Goal: Navigation & Orientation: Find specific page/section

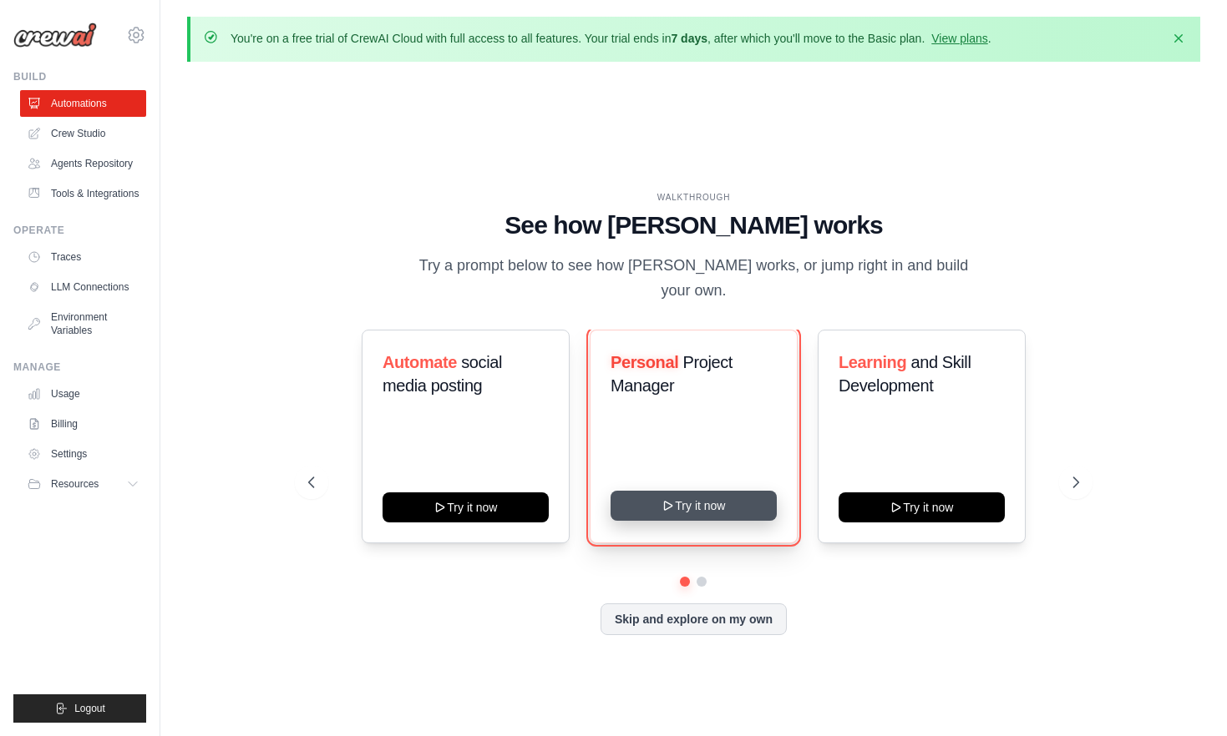
click at [688, 491] on button "Try it now" at bounding box center [693, 506] width 166 height 30
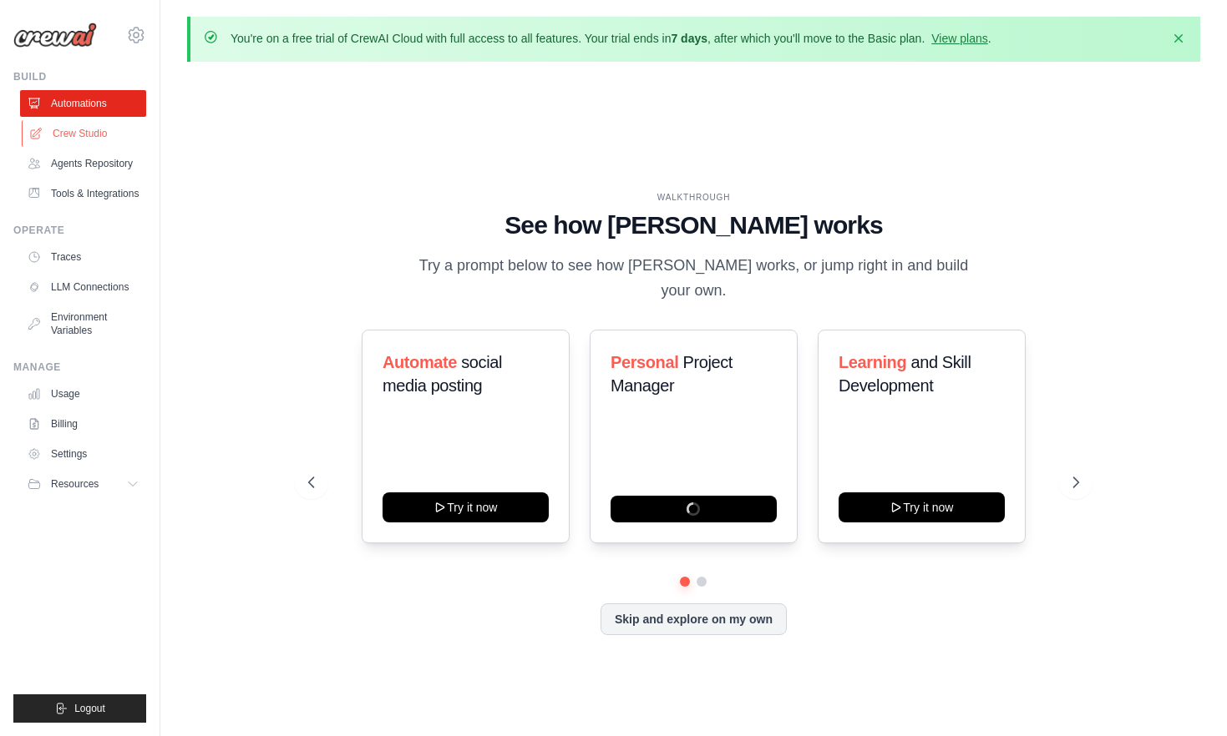
click at [89, 132] on link "Crew Studio" at bounding box center [85, 133] width 126 height 27
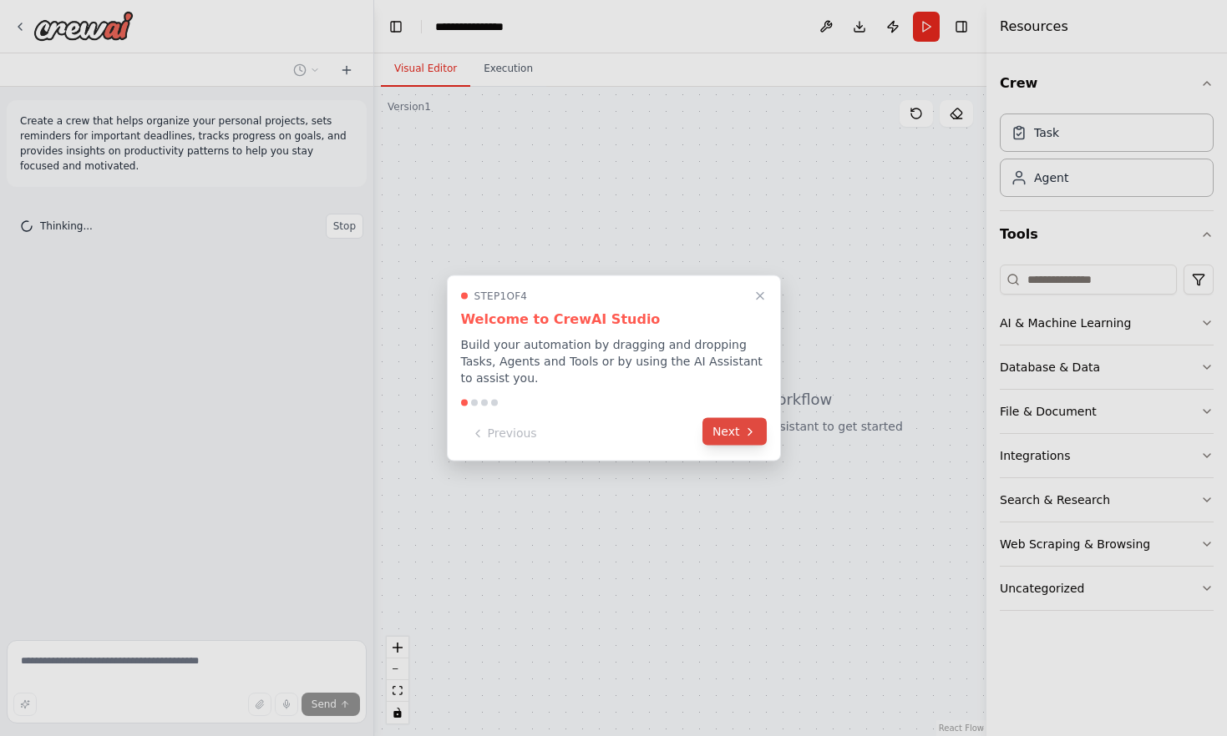
click at [722, 435] on button "Next" at bounding box center [734, 432] width 64 height 28
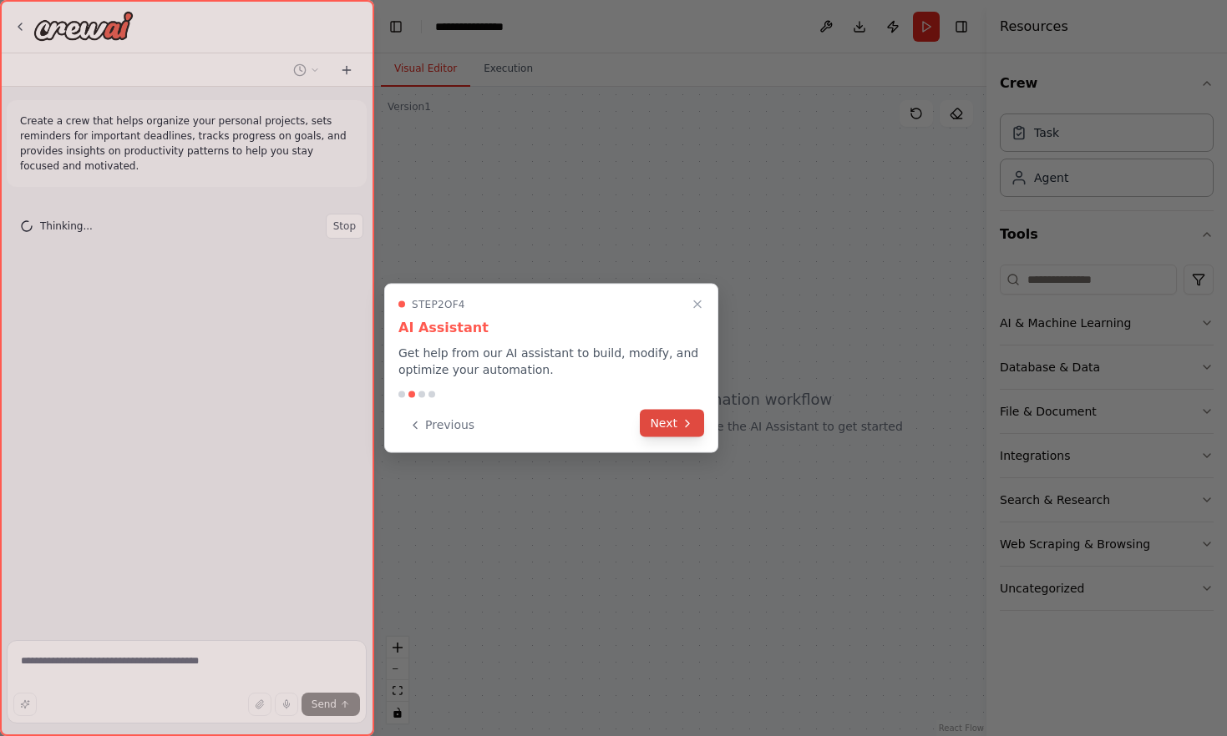
click at [664, 434] on button "Next" at bounding box center [672, 424] width 64 height 28
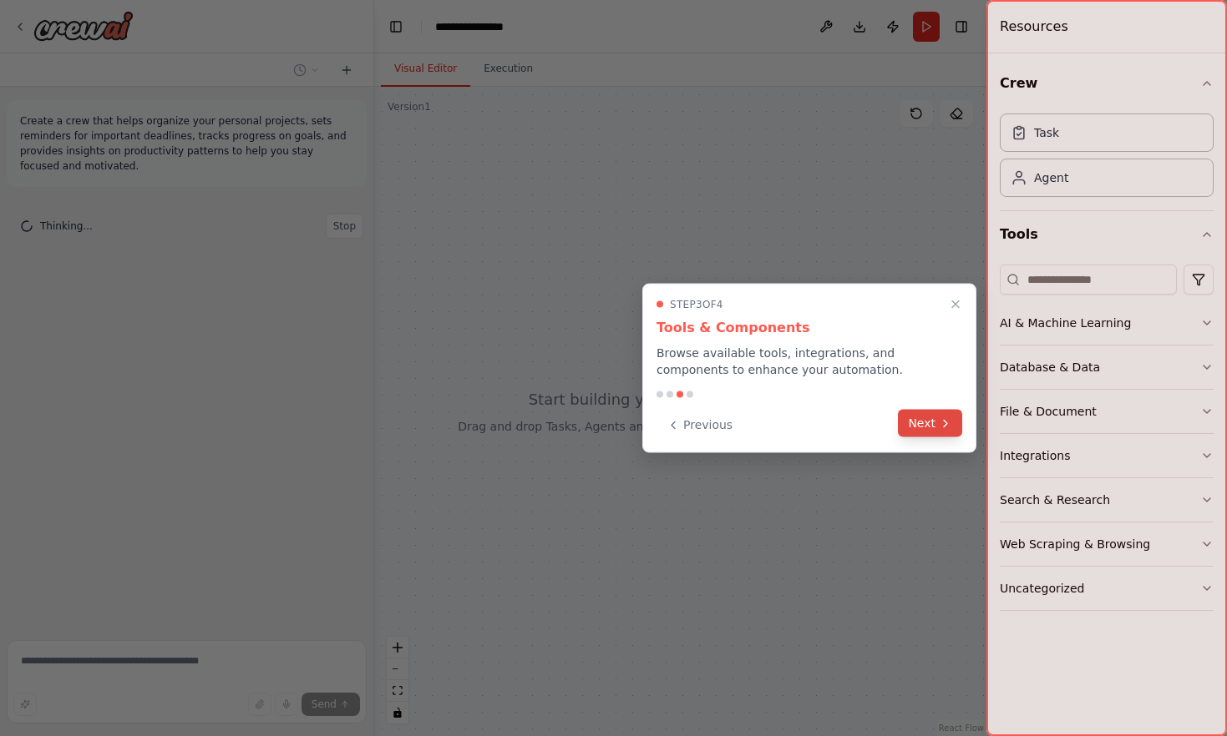
click at [913, 423] on button "Next" at bounding box center [930, 424] width 64 height 28
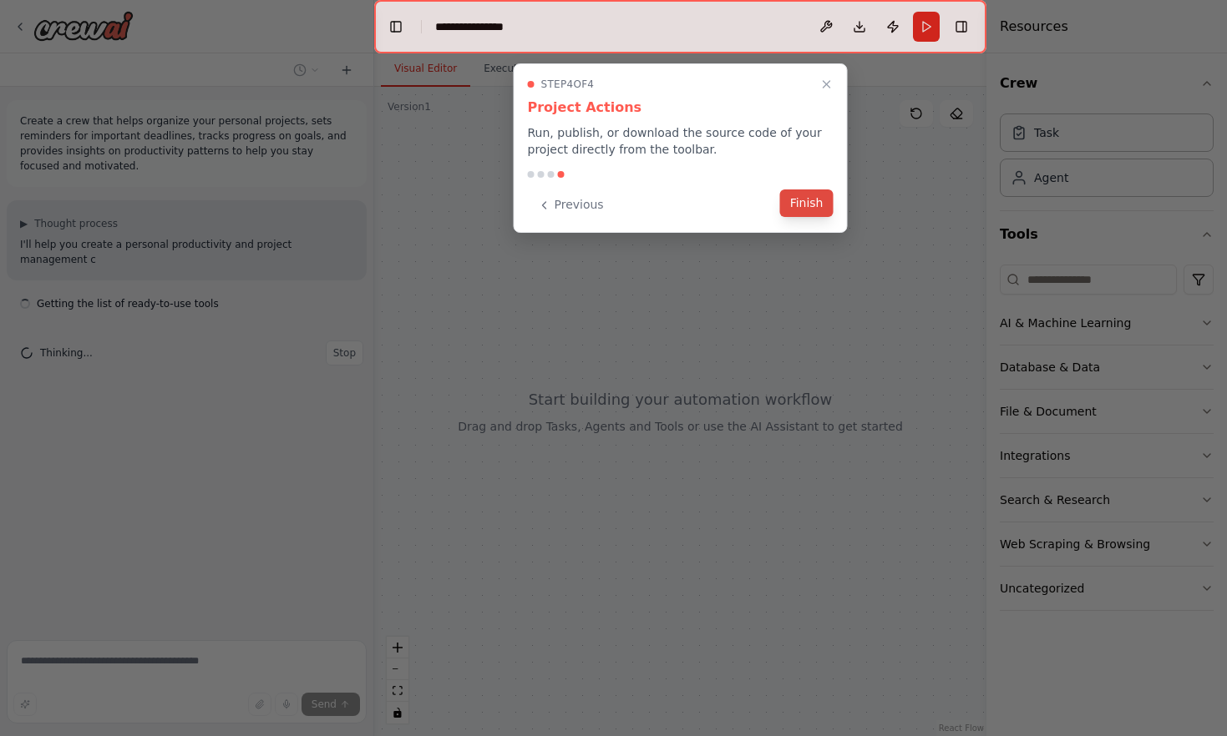
click at [806, 206] on button "Finish" at bounding box center [806, 204] width 53 height 28
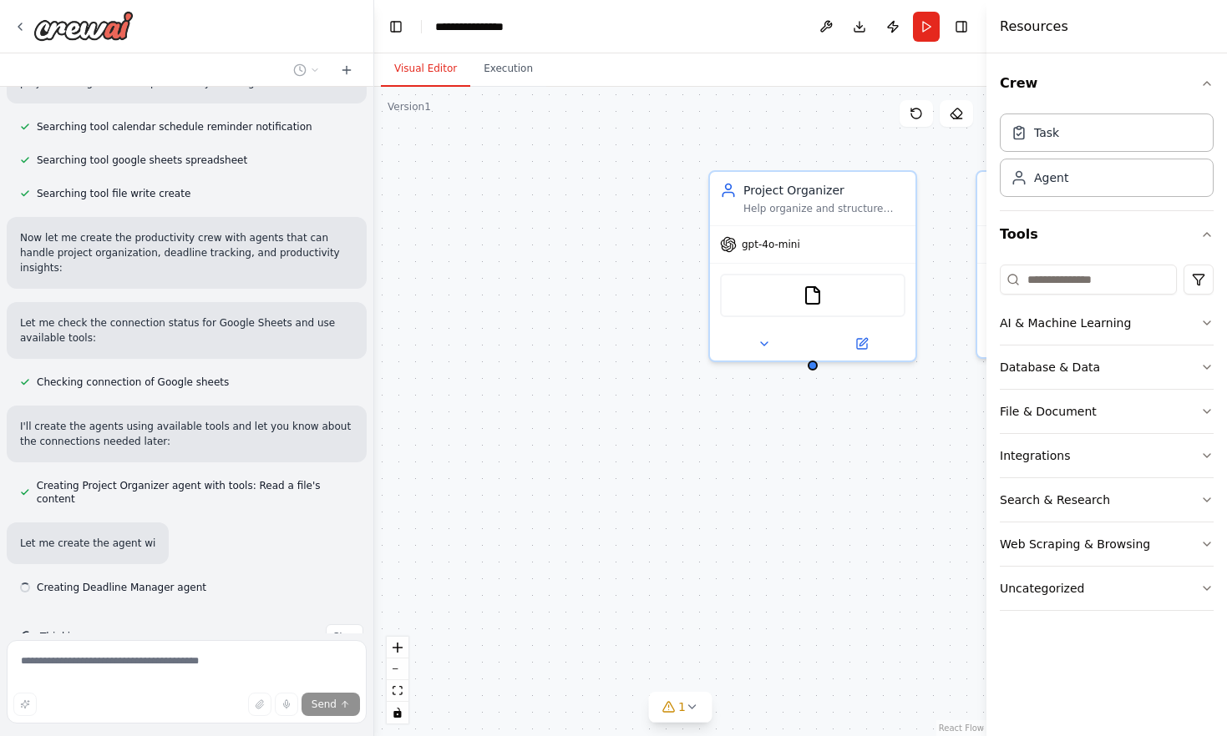
scroll to position [309, 0]
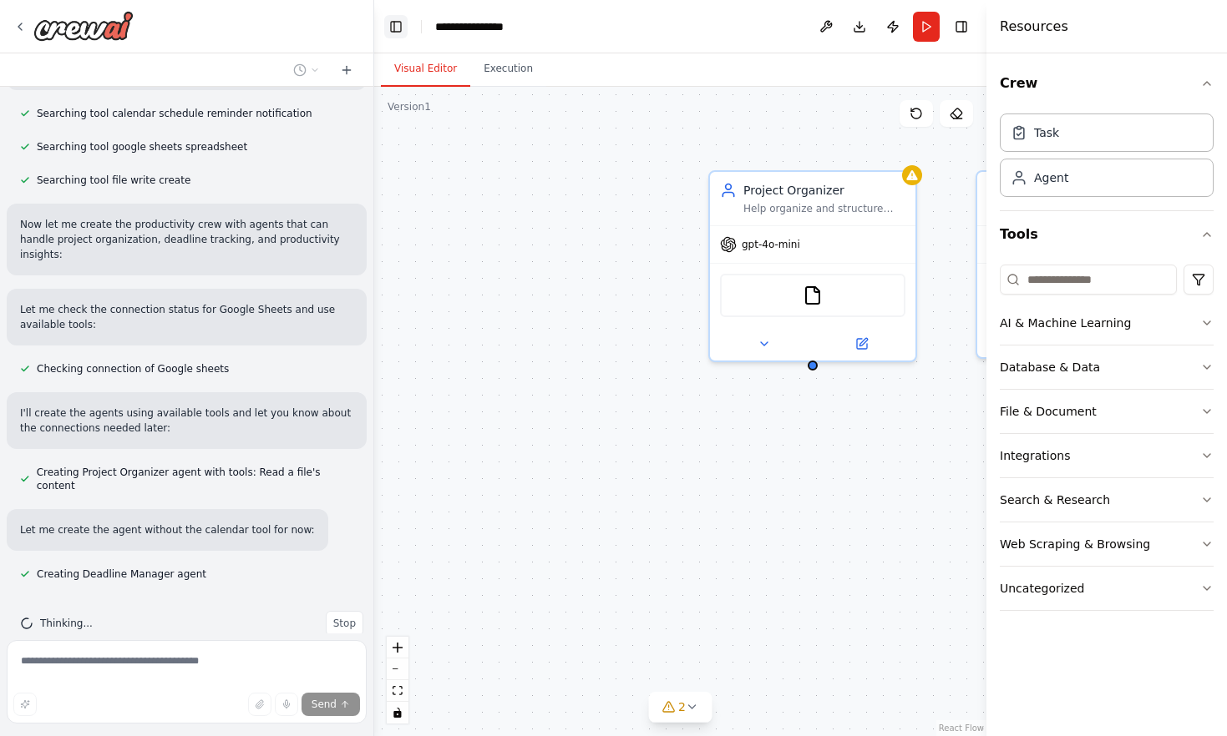
click at [406, 26] on button "Toggle Left Sidebar" at bounding box center [395, 26] width 23 height 23
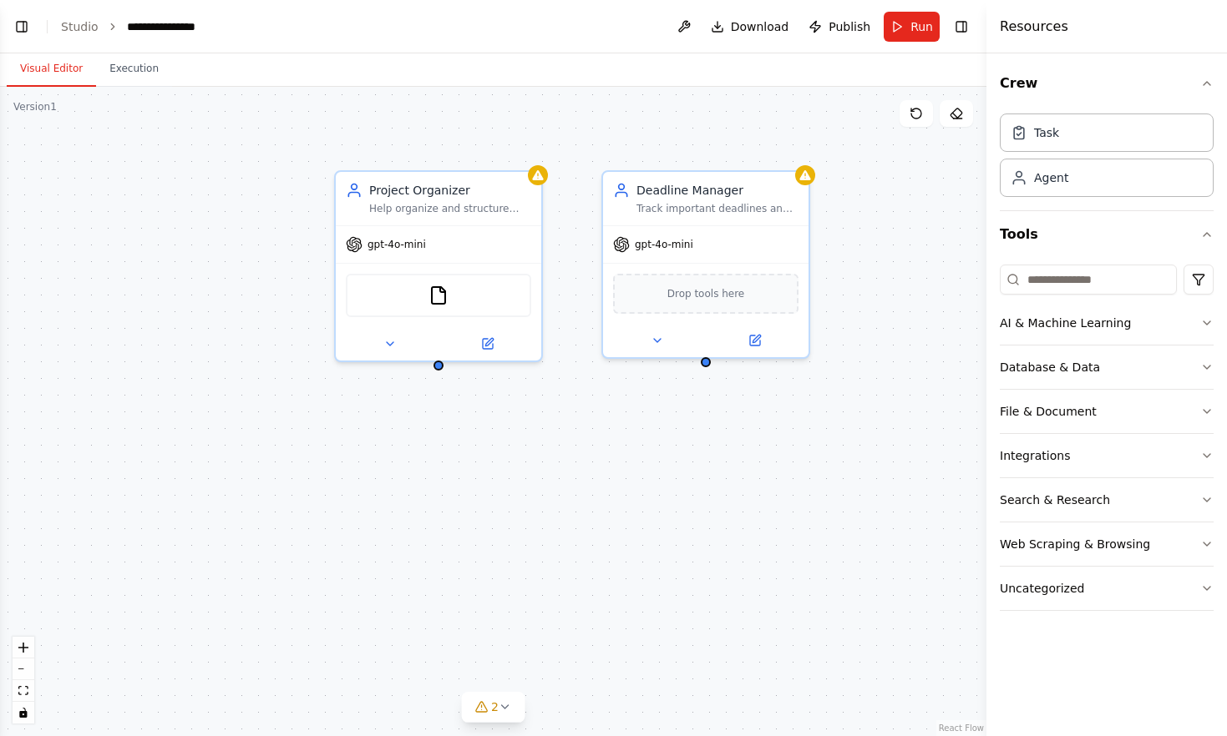
scroll to position [342, 0]
click at [25, 26] on button "Toggle Left Sidebar" at bounding box center [21, 26] width 23 height 23
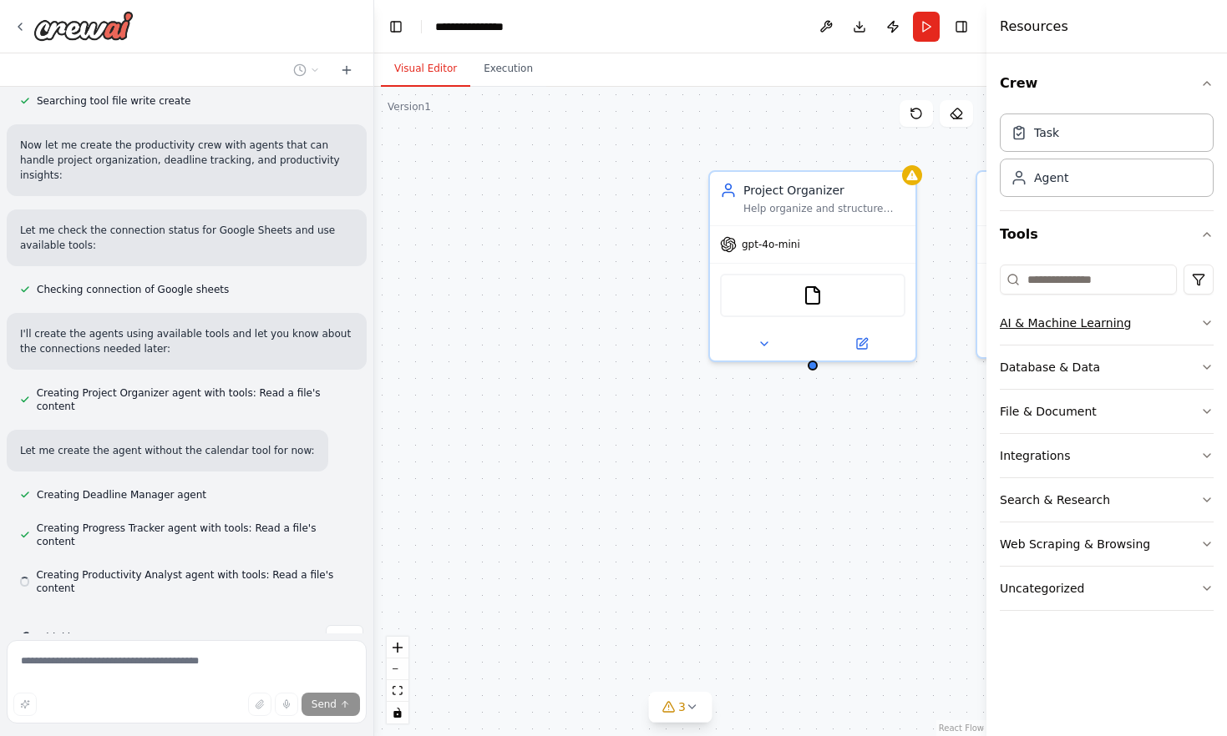
scroll to position [389, 0]
click at [1212, 317] on icon "button" at bounding box center [1206, 322] width 13 height 13
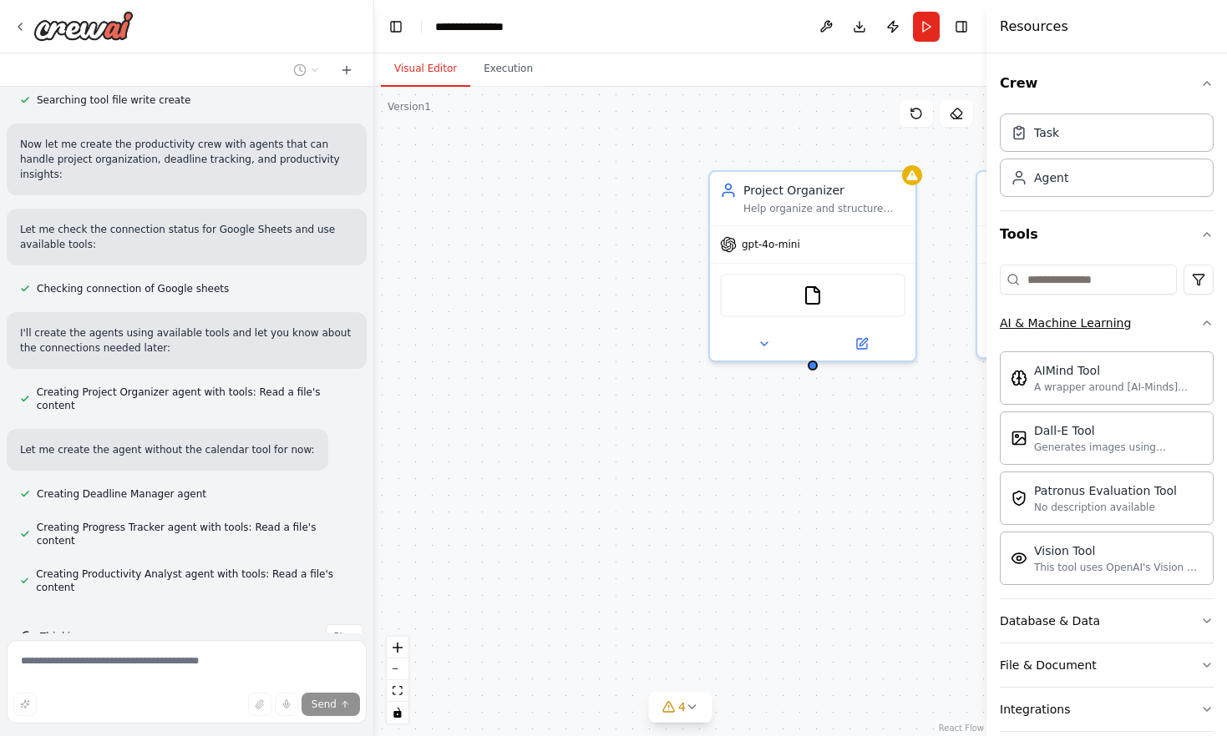
click at [1212, 318] on icon "button" at bounding box center [1206, 322] width 13 height 13
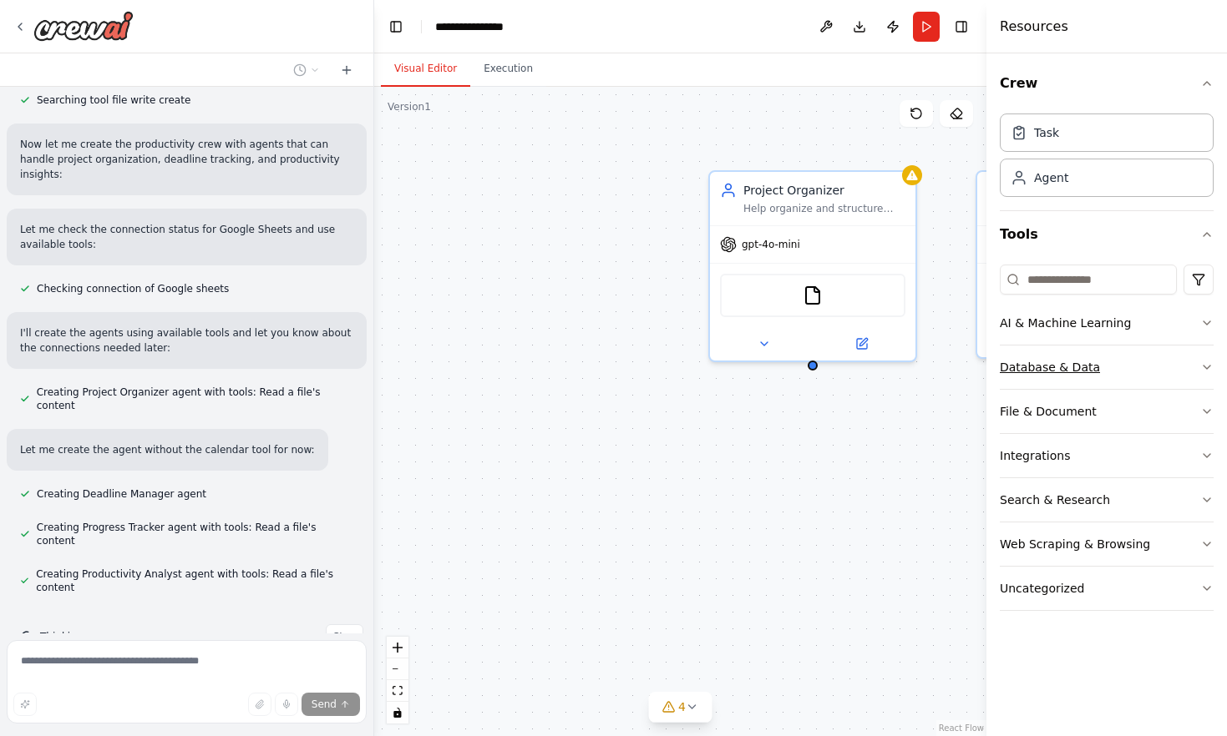
click at [1210, 360] on button "Database & Data" at bounding box center [1106, 367] width 214 height 43
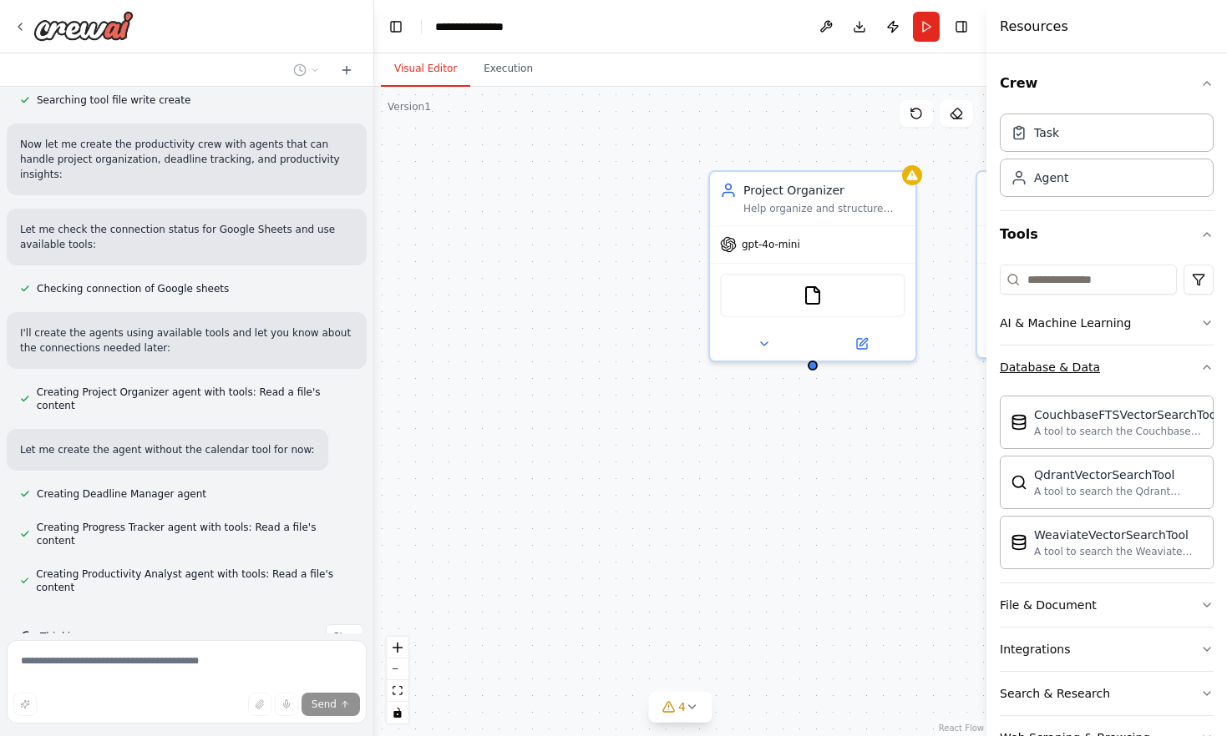
click at [1210, 361] on icon "button" at bounding box center [1206, 367] width 13 height 13
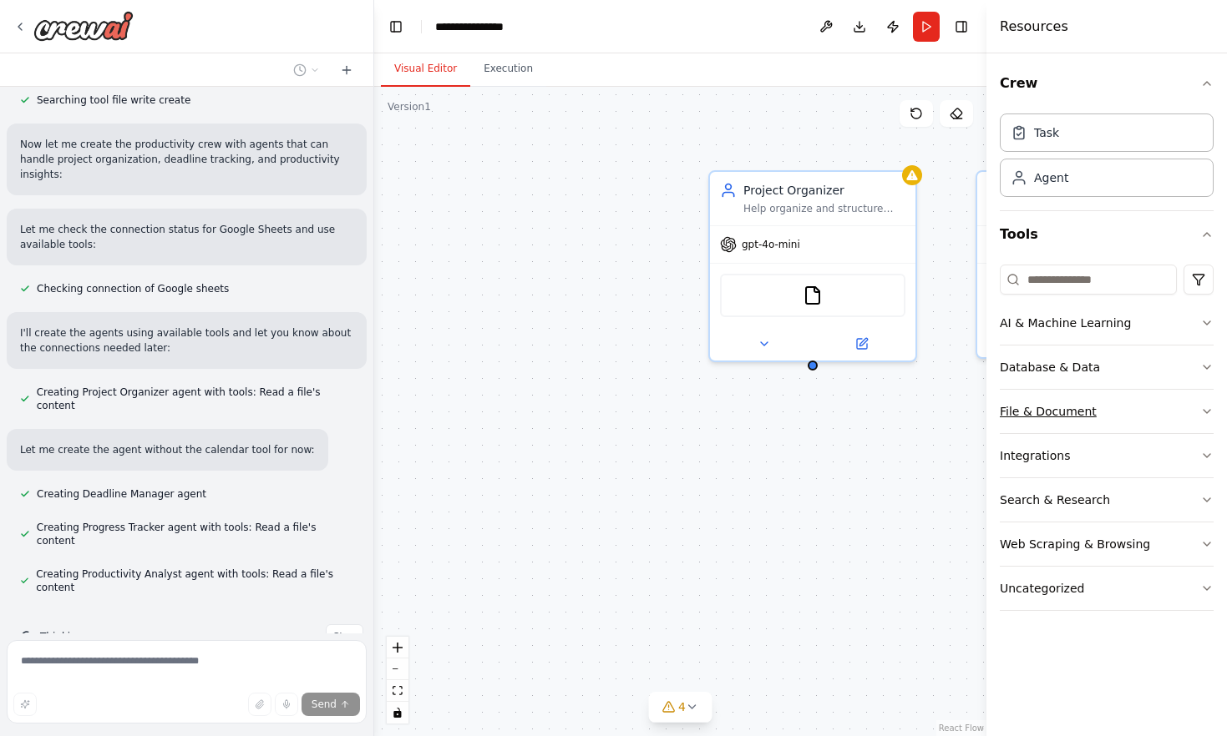
click at [1210, 407] on icon "button" at bounding box center [1206, 411] width 13 height 13
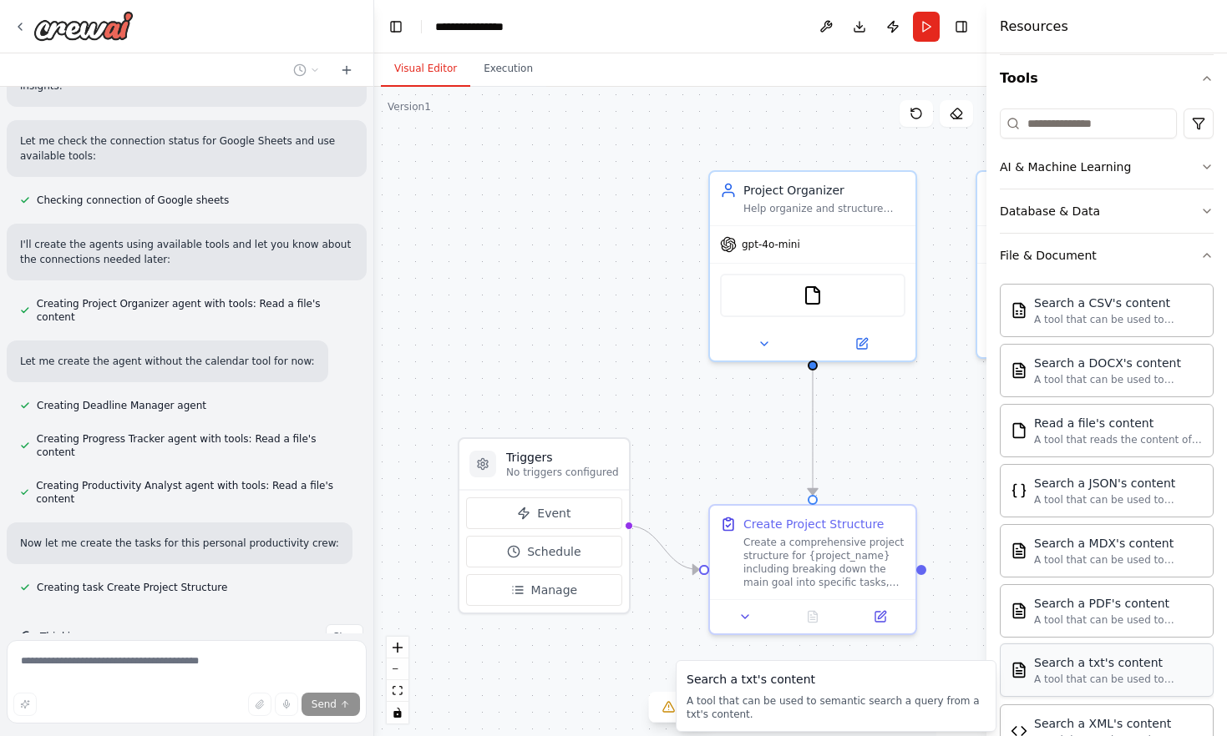
scroll to position [131, 0]
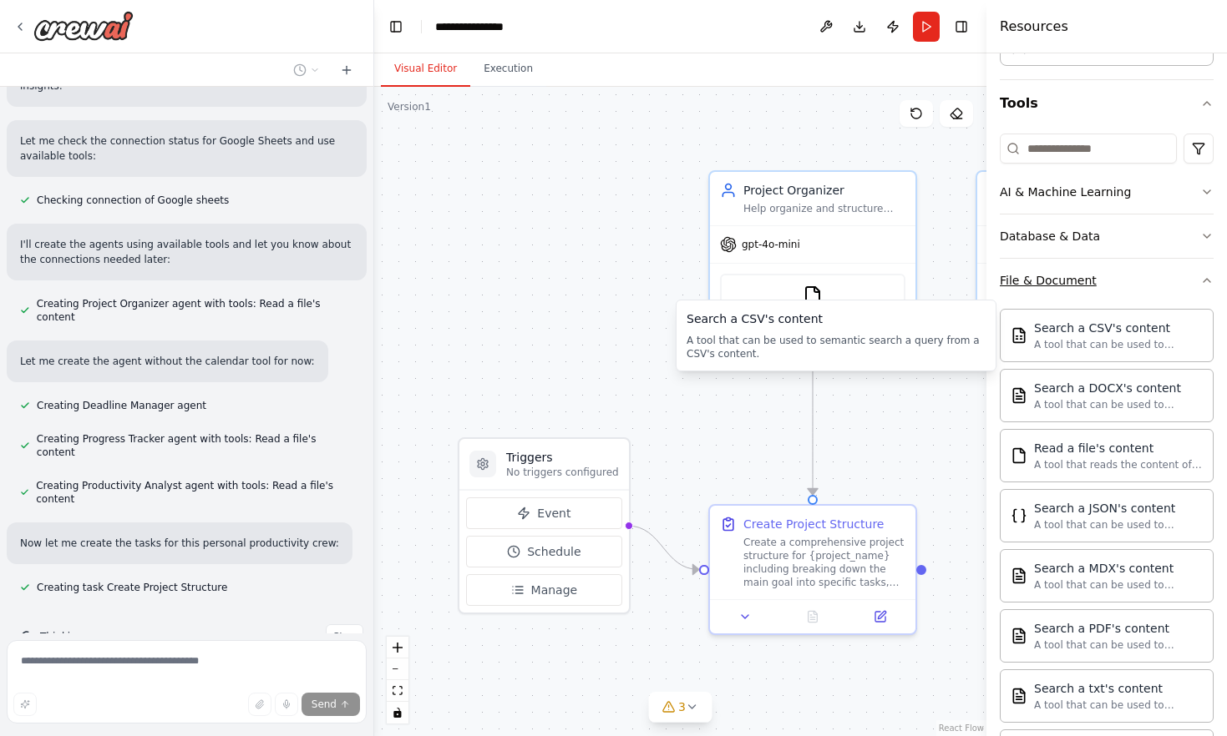
click at [1202, 279] on icon "button" at bounding box center [1206, 280] width 13 height 13
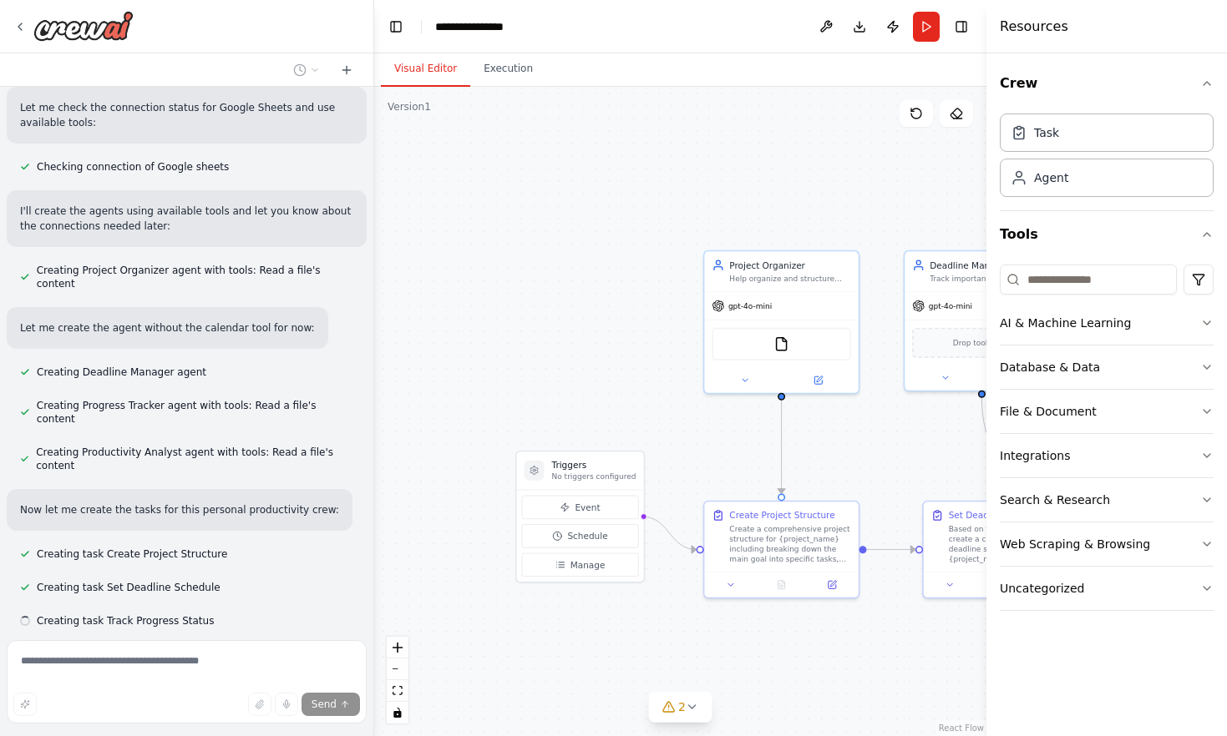
scroll to position [544, 0]
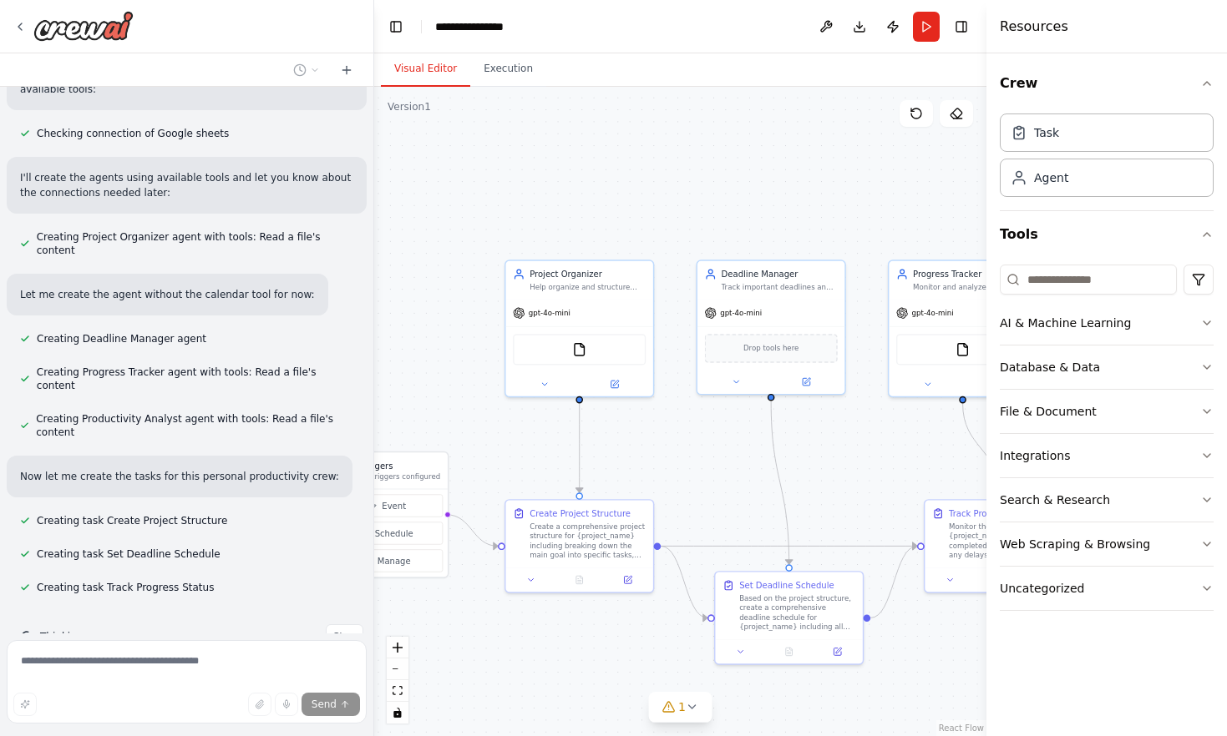
drag, startPoint x: 714, startPoint y: 477, endPoint x: 497, endPoint y: 460, distance: 217.7
click at [497, 460] on div ".deletable-edge-delete-btn { width: 20px; height: 20px; border: 0px solid #ffff…" at bounding box center [680, 412] width 612 height 650
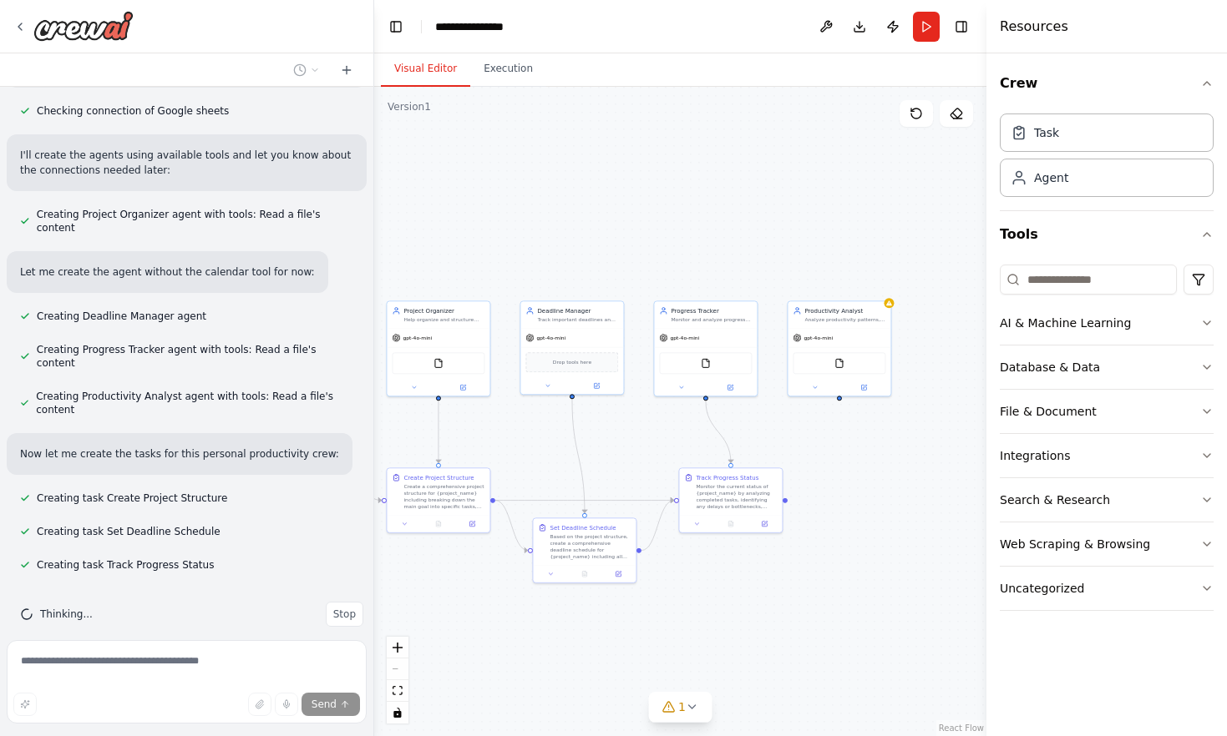
scroll to position [578, 0]
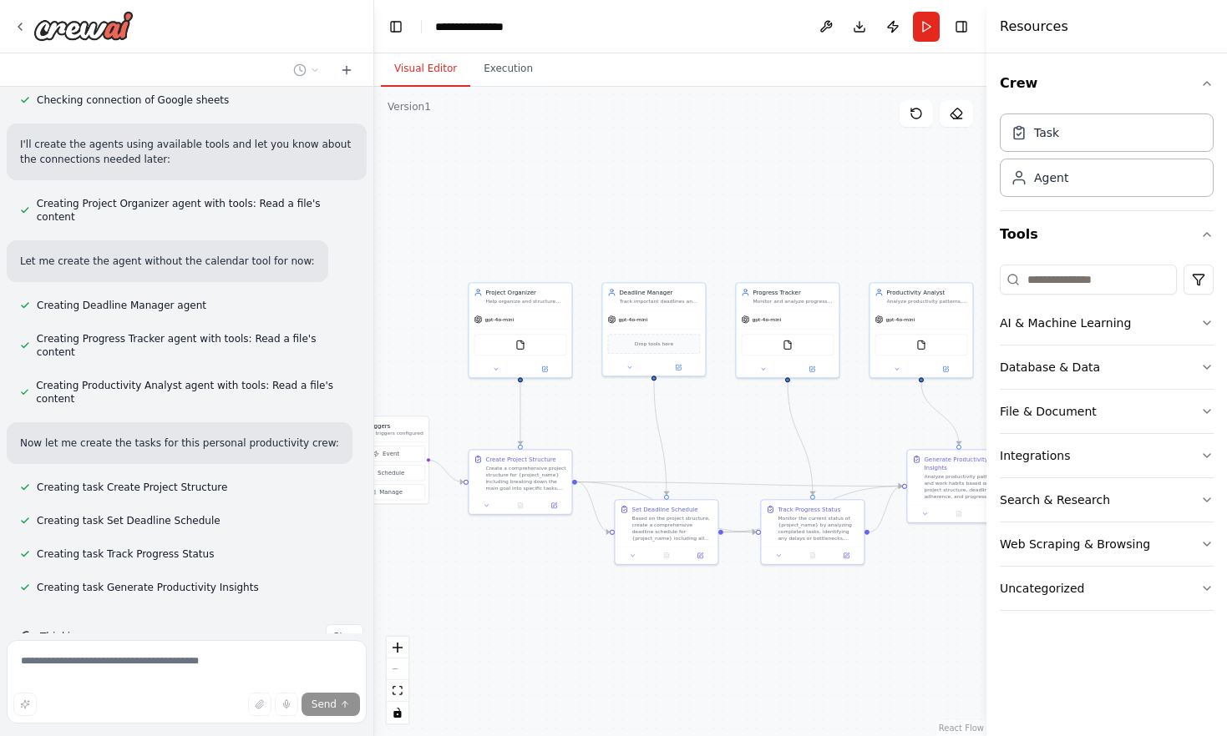
drag, startPoint x: 658, startPoint y: 427, endPoint x: 604, endPoint y: 406, distance: 57.4
click at [604, 407] on div ".deletable-edge-delete-btn { width: 20px; height: 20px; border: 0px solid #ffff…" at bounding box center [680, 412] width 612 height 650
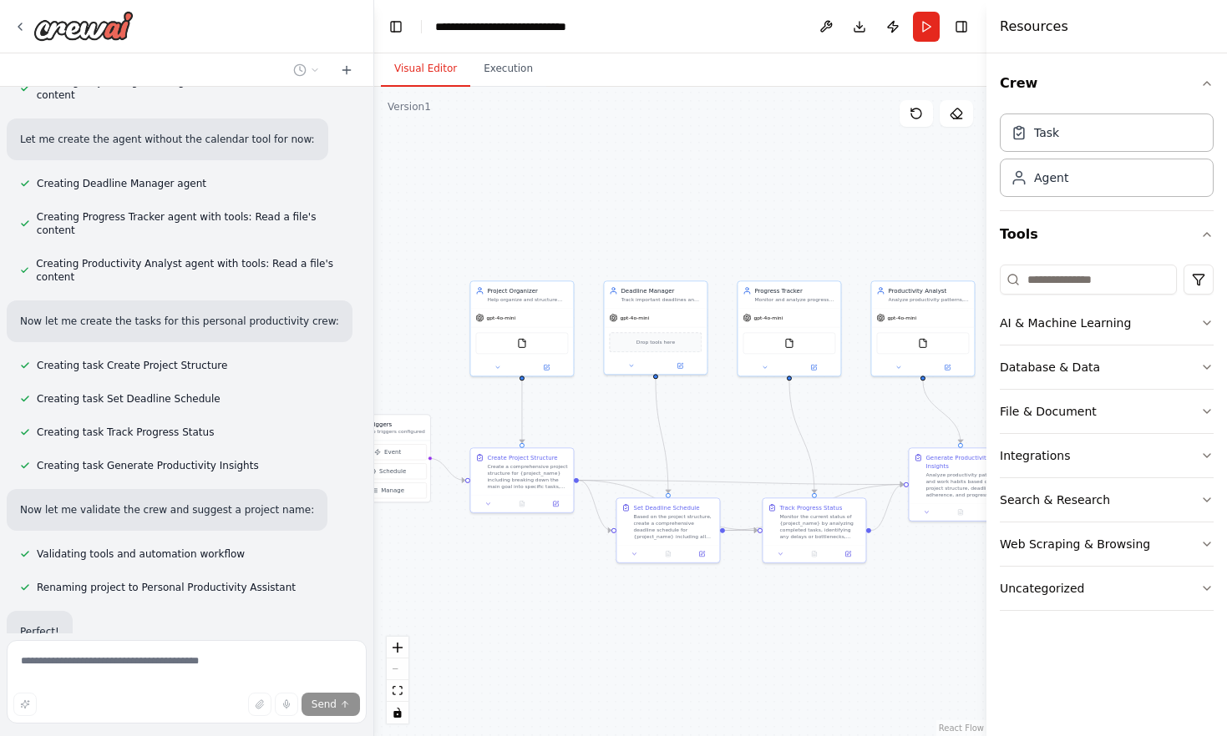
scroll to position [740, 0]
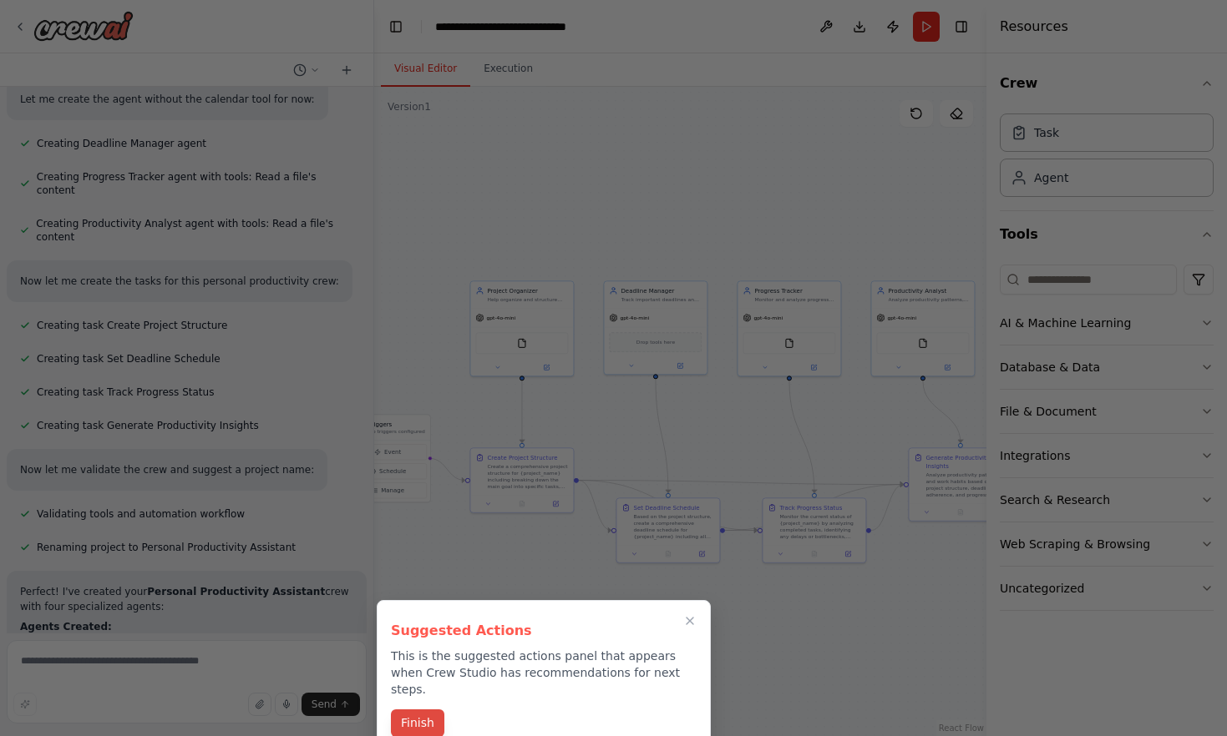
click at [433, 711] on button "Finish" at bounding box center [417, 724] width 53 height 28
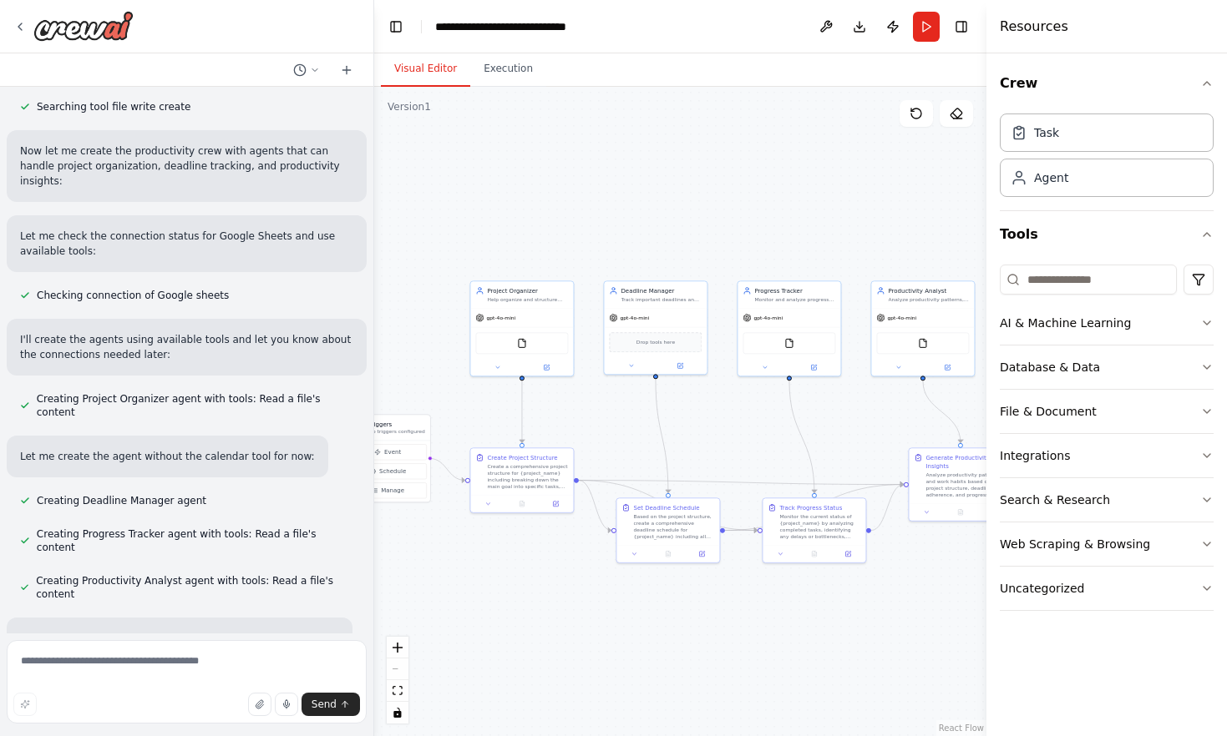
scroll to position [0, 0]
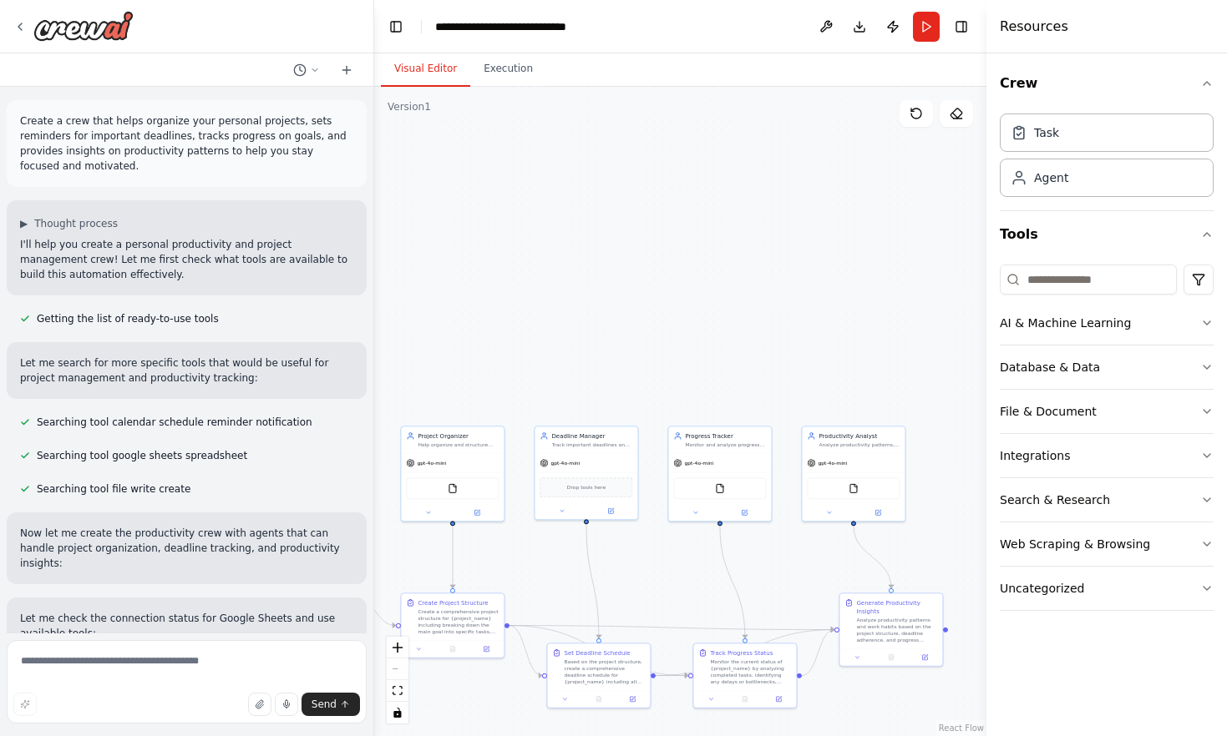
drag, startPoint x: 458, startPoint y: 165, endPoint x: 382, endPoint y: 309, distance: 162.5
click at [382, 309] on div ".deletable-edge-delete-btn { width: 20px; height: 20px; border: 0px solid #ffff…" at bounding box center [680, 412] width 612 height 650
click at [53, 31] on img at bounding box center [83, 26] width 100 height 30
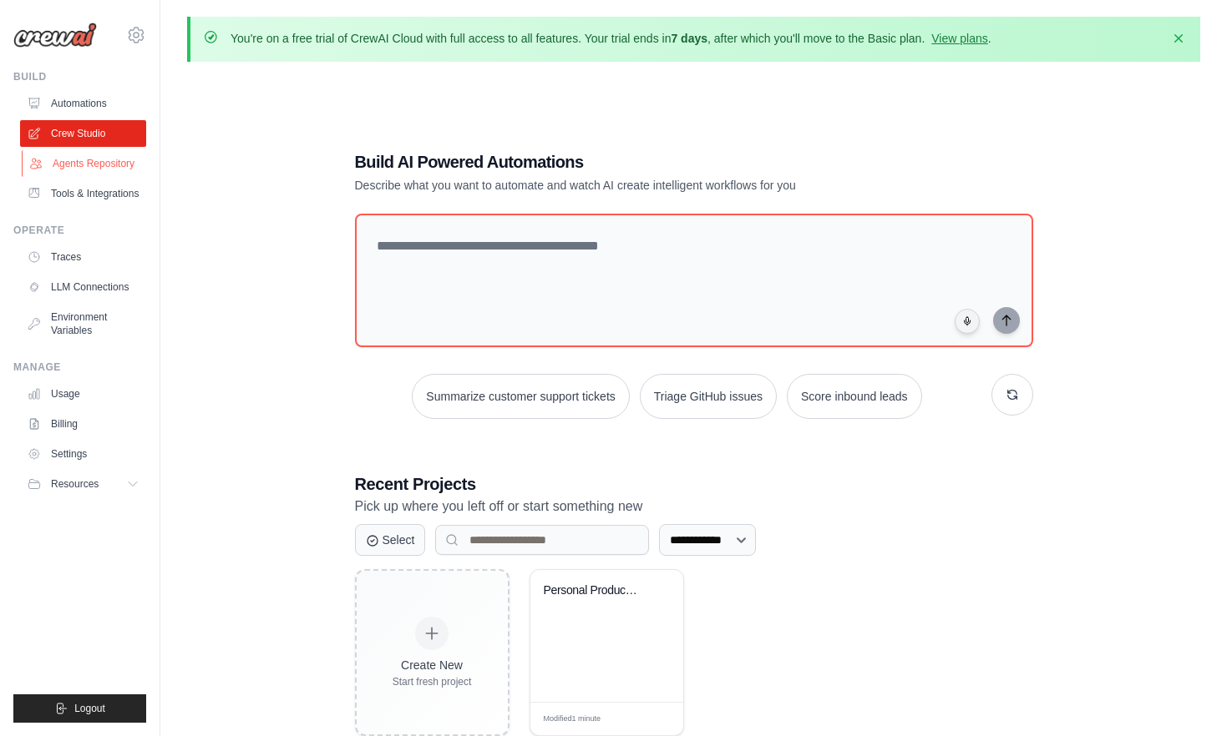
click at [68, 167] on link "Agents Repository" at bounding box center [85, 163] width 126 height 27
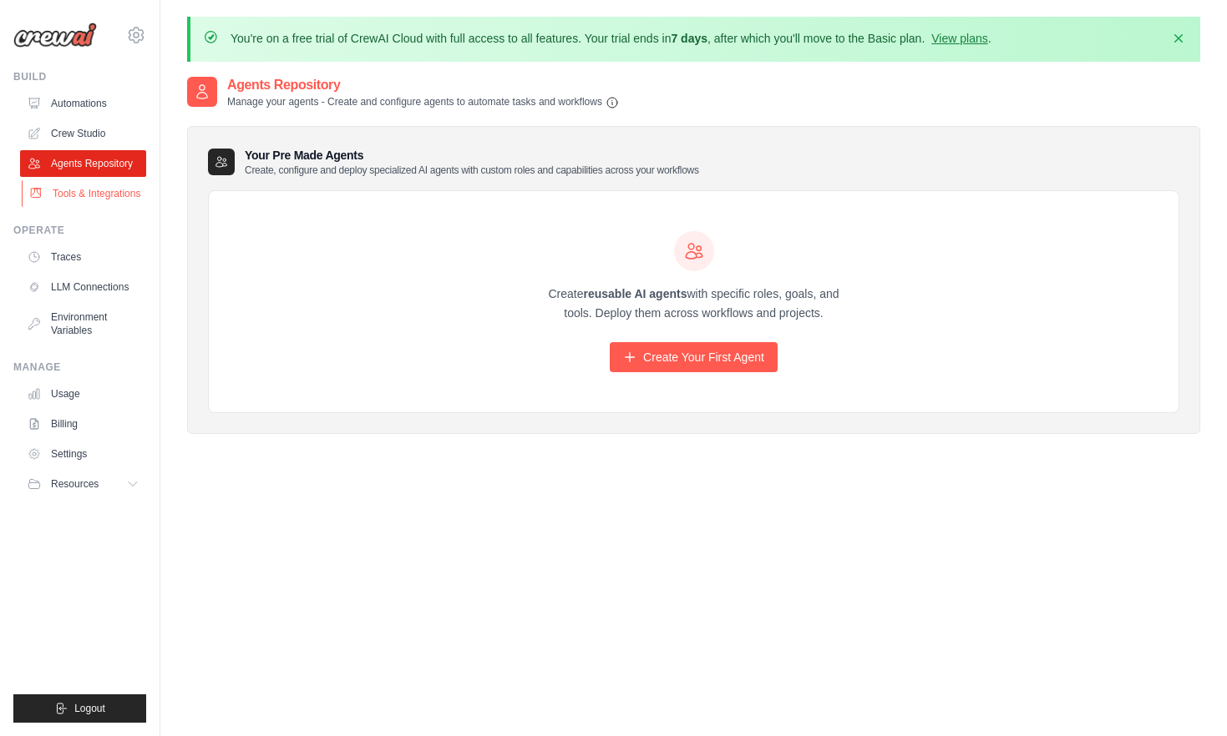
click at [104, 195] on link "Tools & Integrations" at bounding box center [85, 193] width 126 height 27
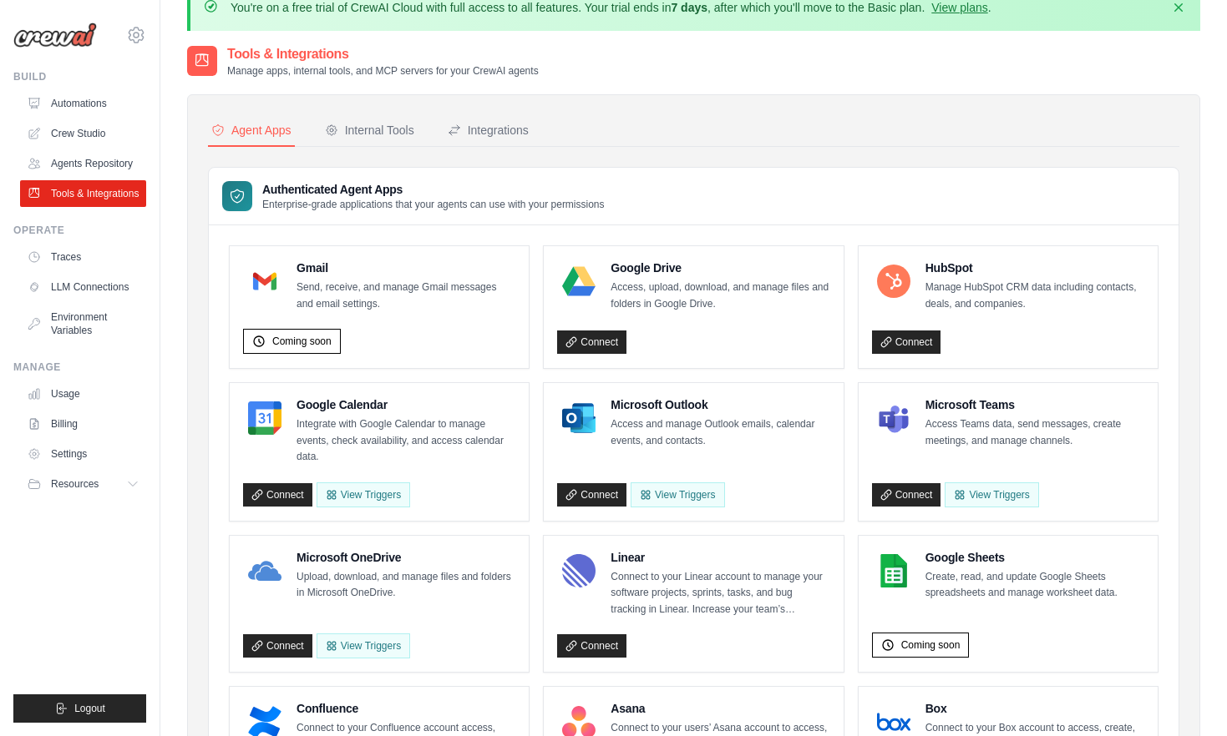
scroll to position [23, 0]
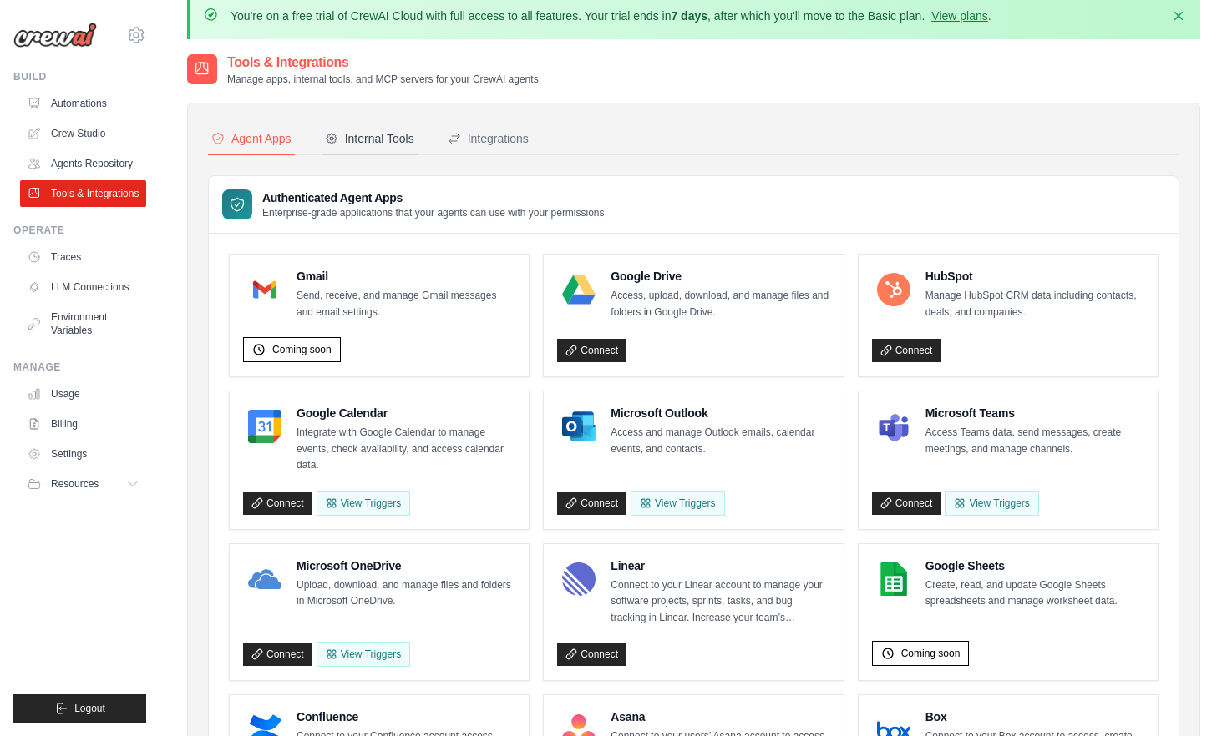
click at [355, 147] on button "Internal Tools" at bounding box center [369, 140] width 96 height 32
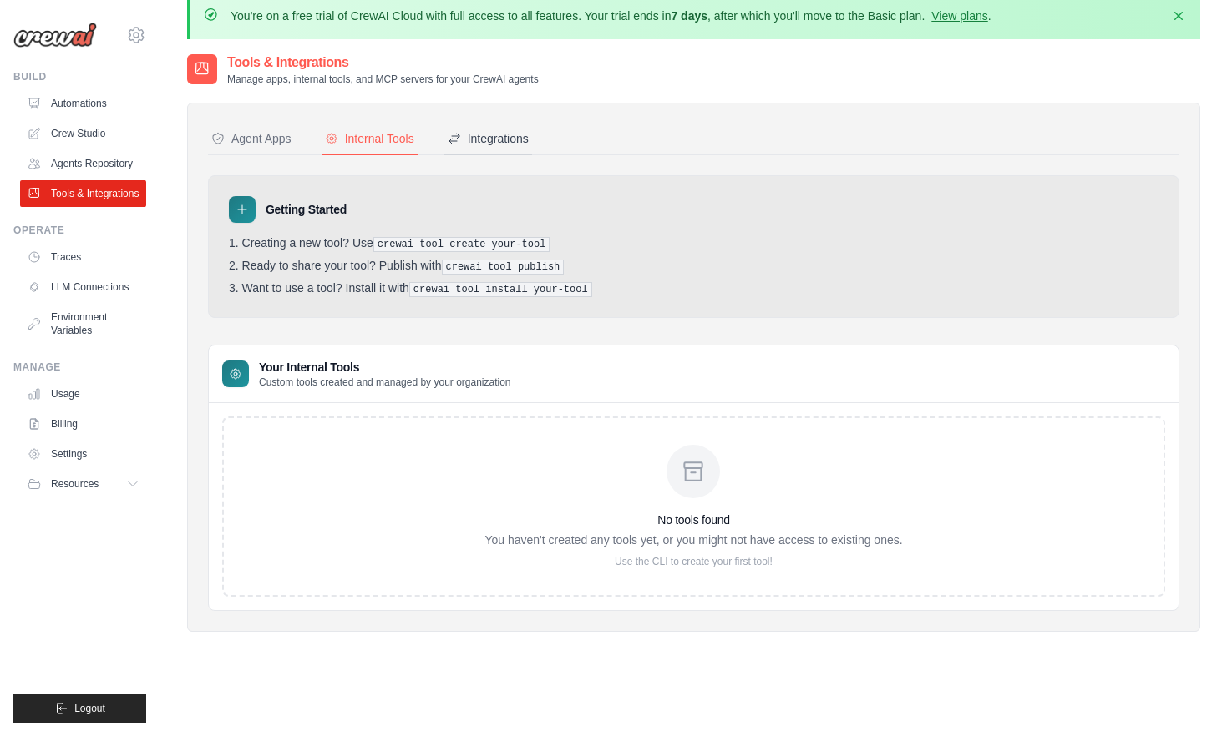
click at [478, 144] on div "Integrations" at bounding box center [488, 138] width 81 height 17
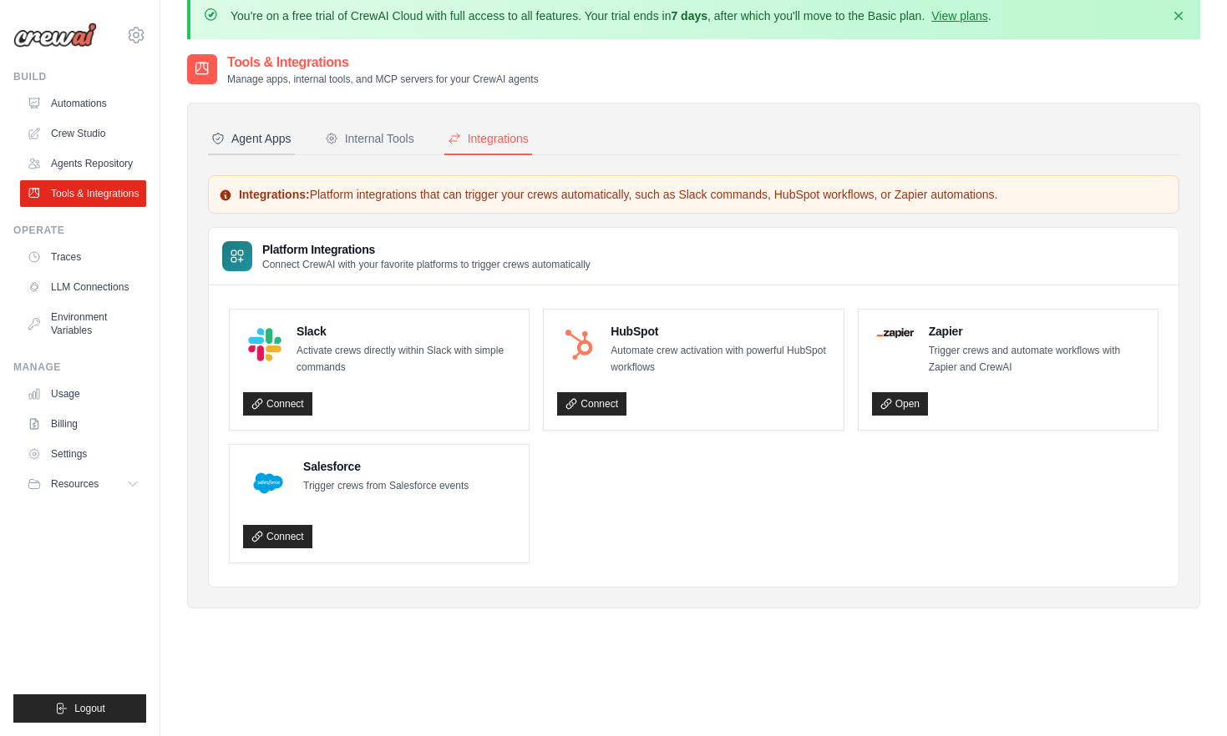
click at [274, 126] on button "Agent Apps" at bounding box center [251, 140] width 87 height 32
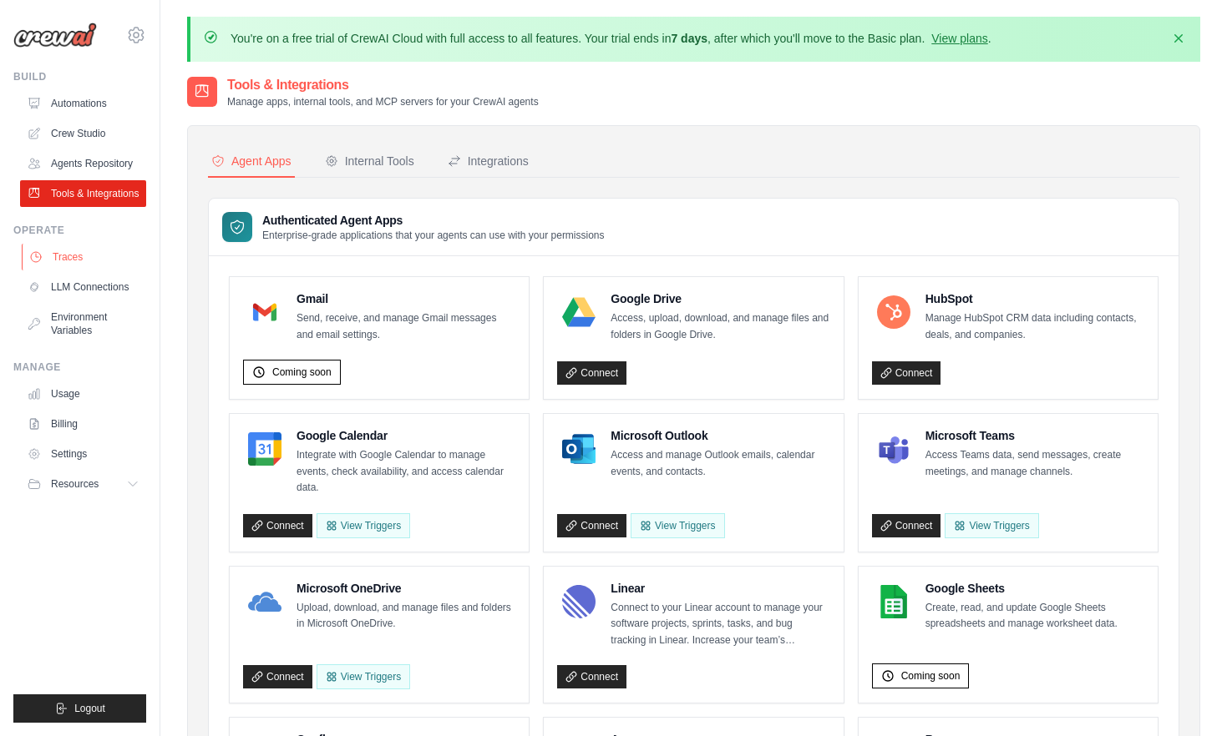
click at [76, 256] on link "Traces" at bounding box center [85, 257] width 126 height 27
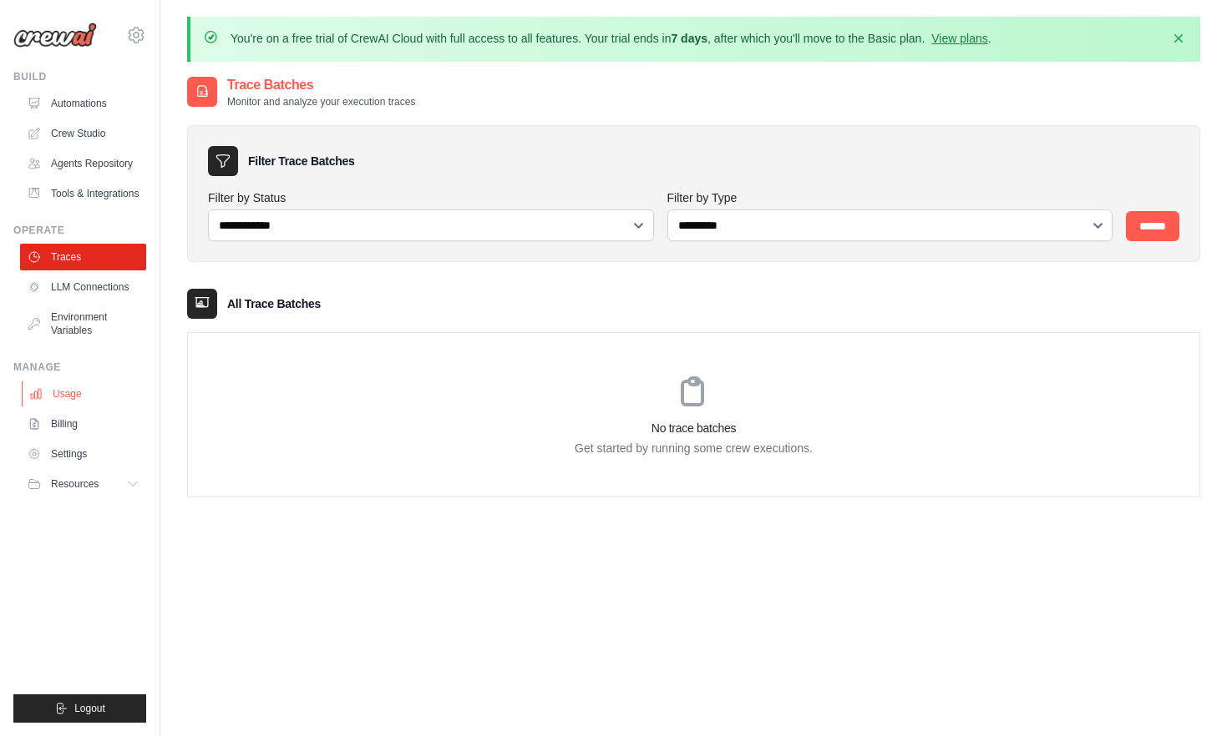
click at [76, 387] on link "Usage" at bounding box center [85, 394] width 126 height 27
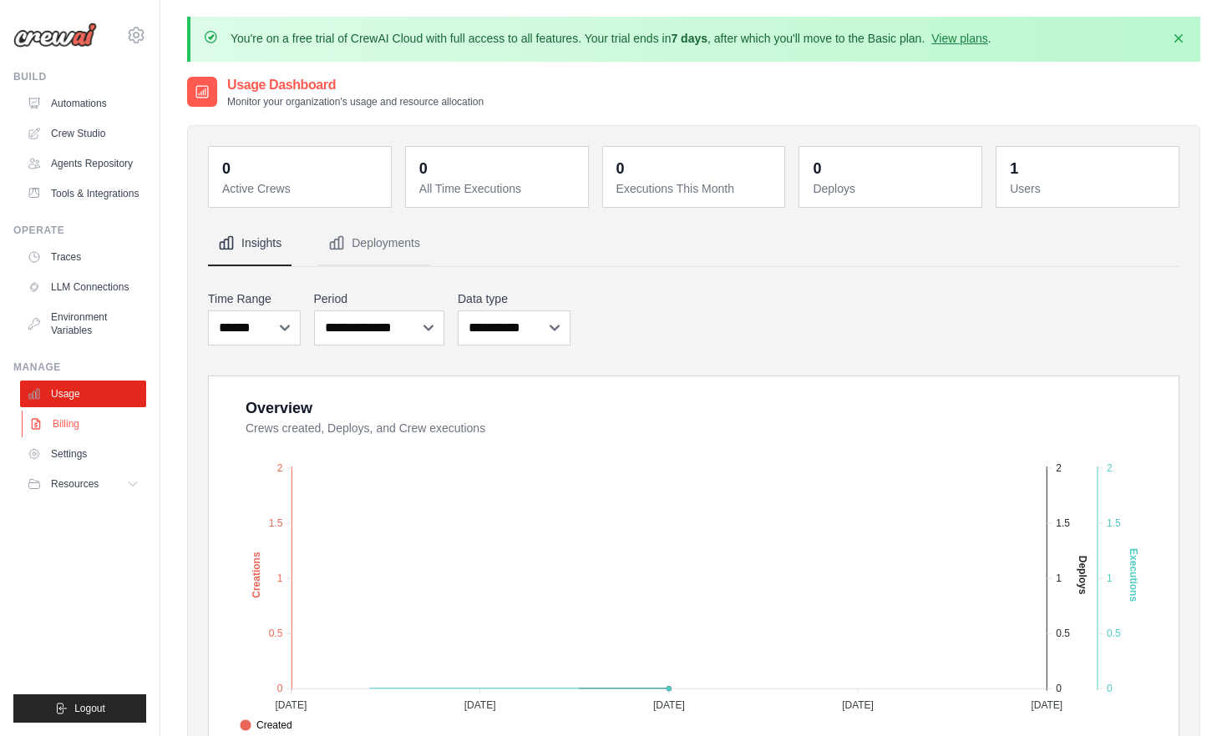
click at [77, 423] on link "Billing" at bounding box center [85, 424] width 126 height 27
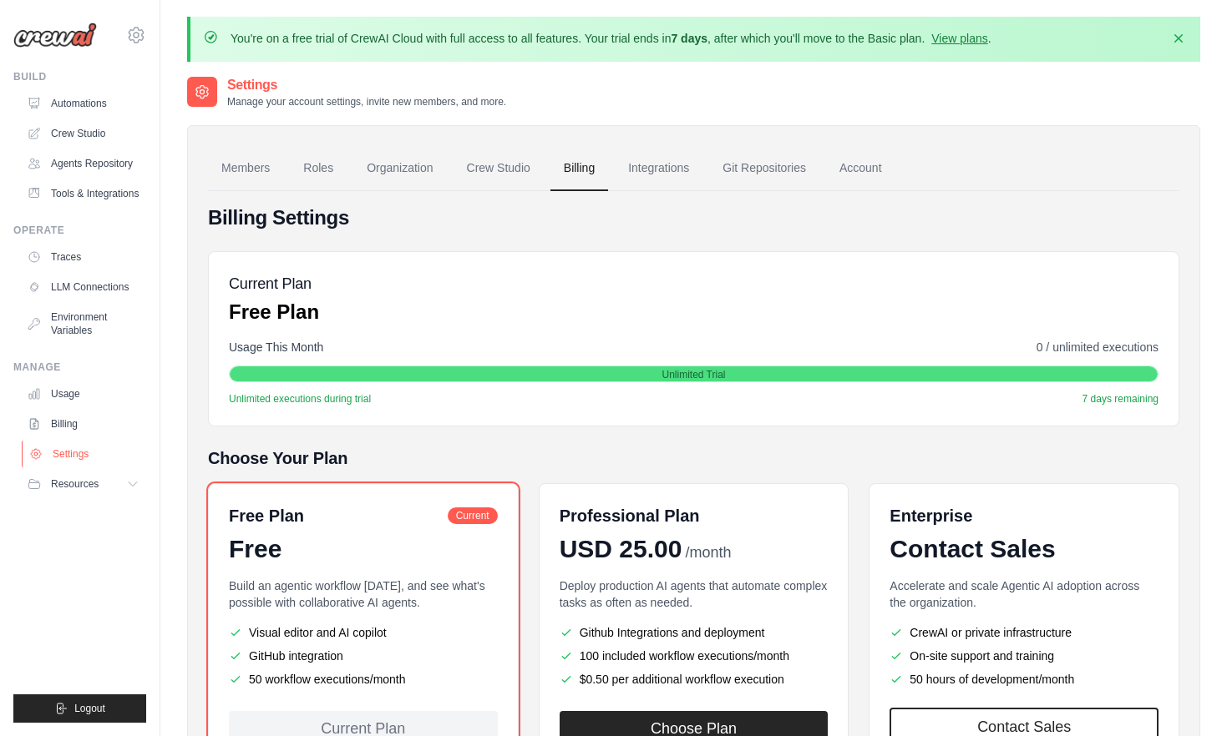
click at [78, 458] on link "Settings" at bounding box center [85, 454] width 126 height 27
